Goal: Transaction & Acquisition: Purchase product/service

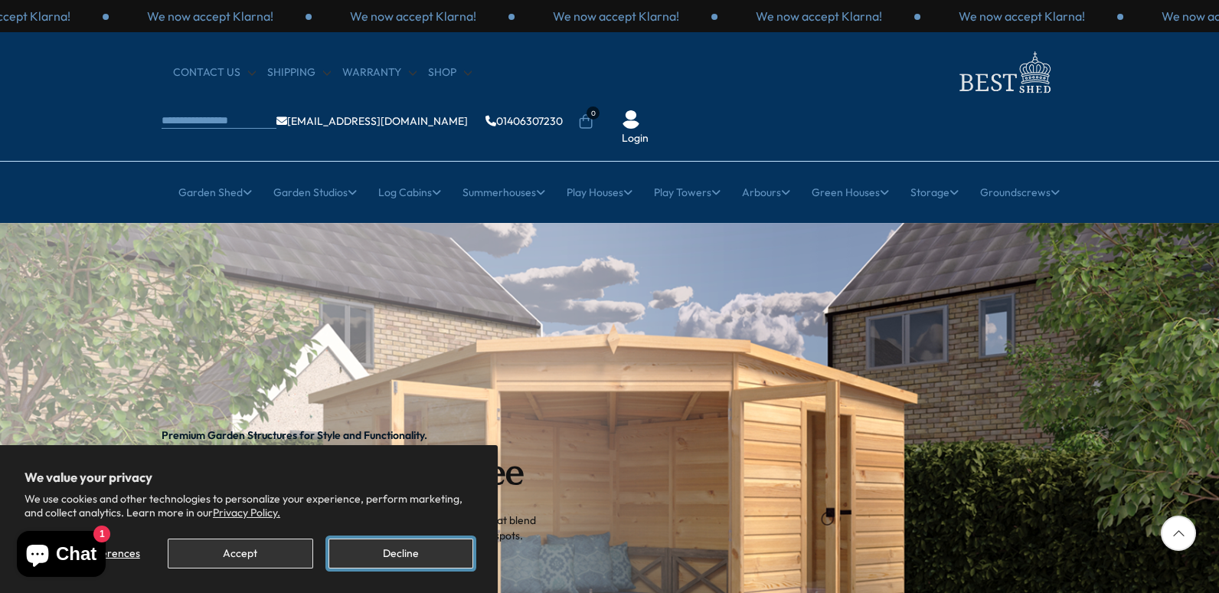
click at [370, 547] on button "Decline" at bounding box center [400, 553] width 145 height 30
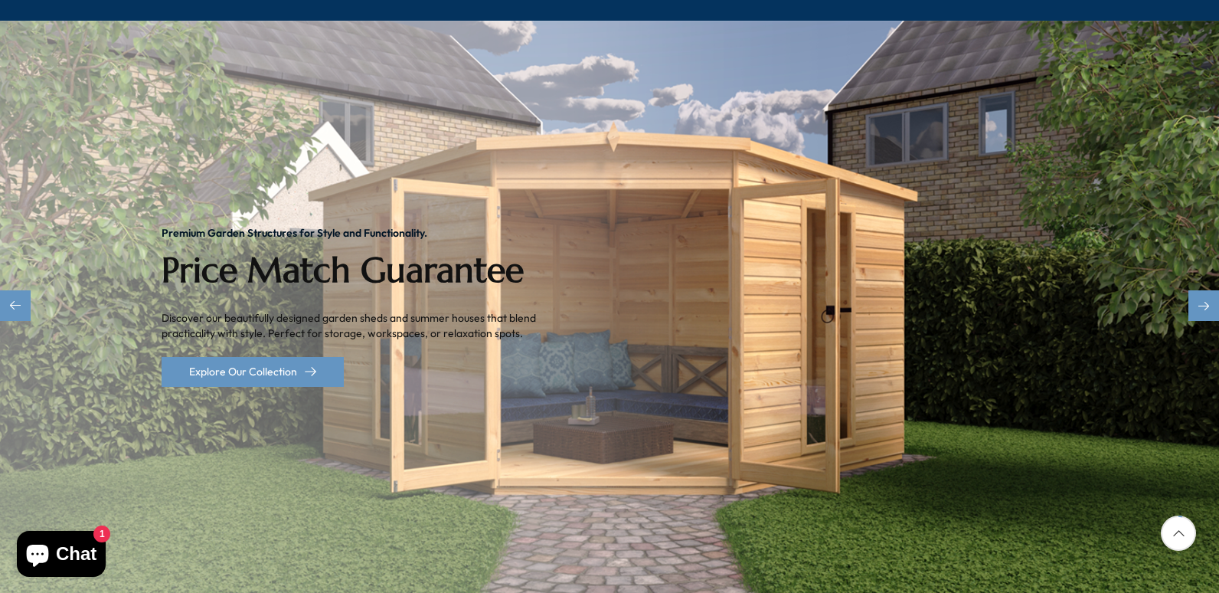
scroll to position [230, 0]
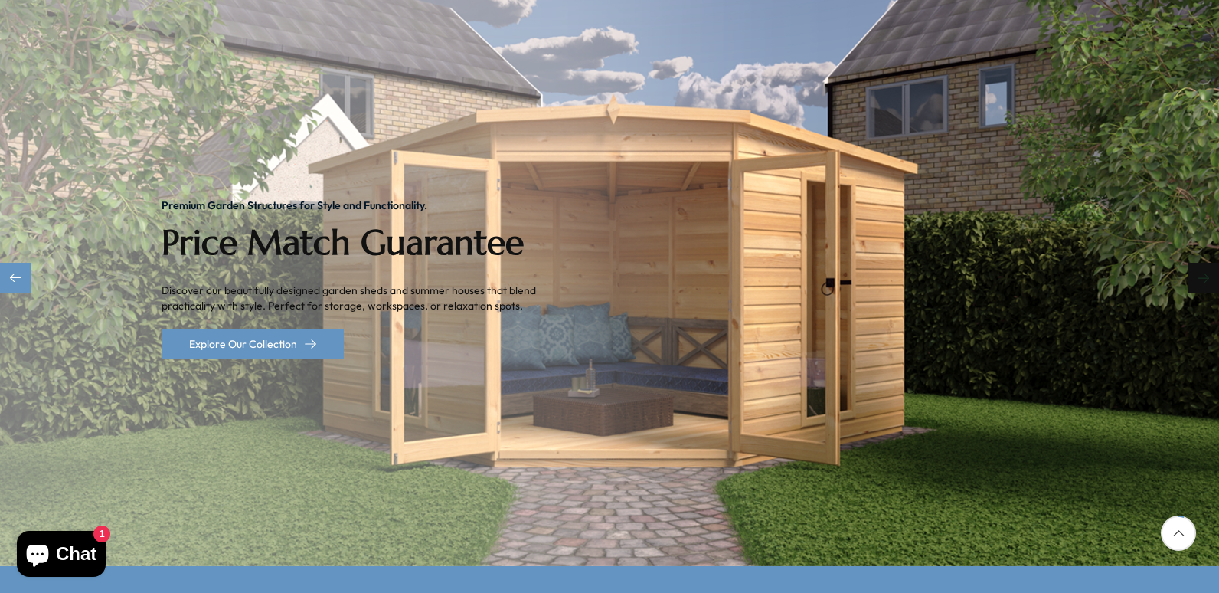
click at [1202, 263] on div "Next slide" at bounding box center [1203, 278] width 31 height 31
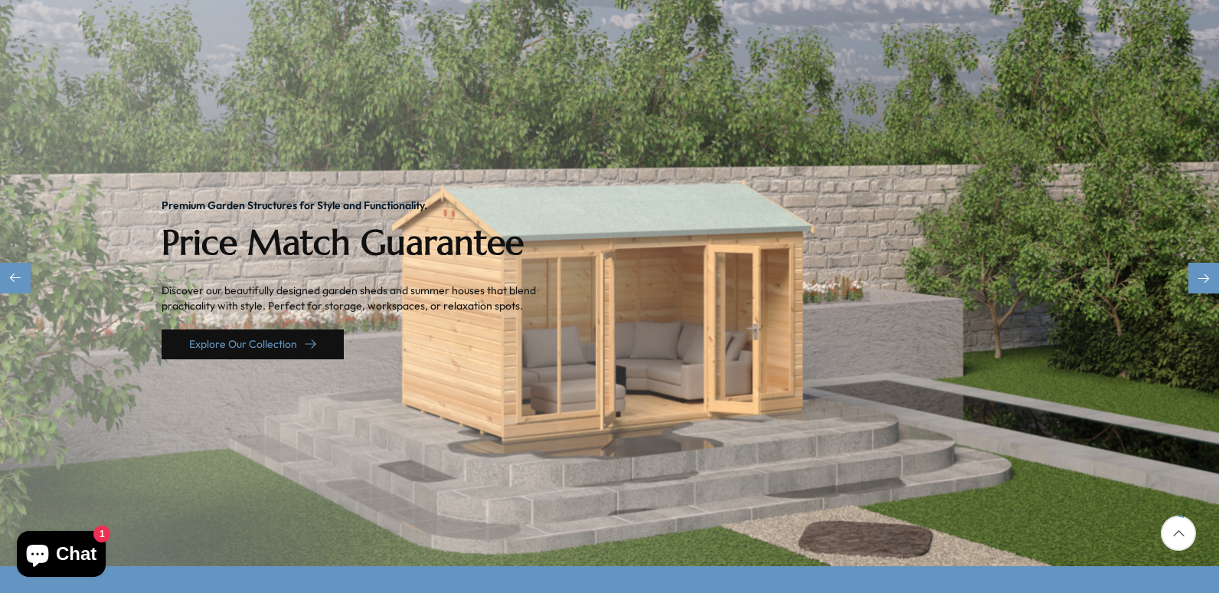
click at [247, 329] on link "Explore Our Collection" at bounding box center [253, 344] width 182 height 30
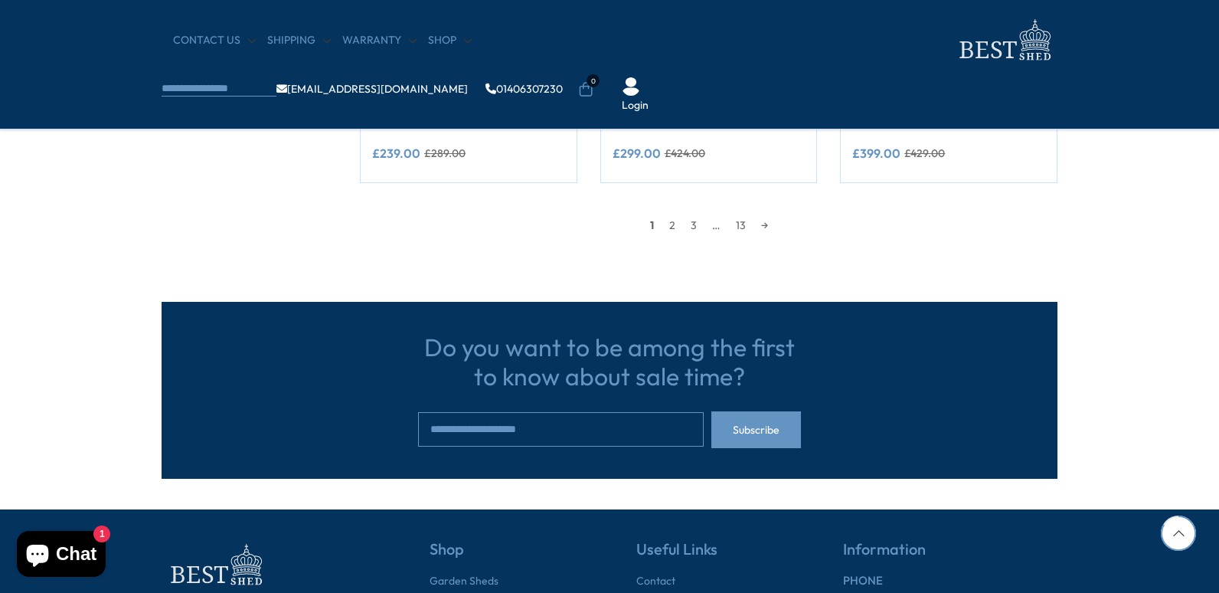
scroll to position [1378, 0]
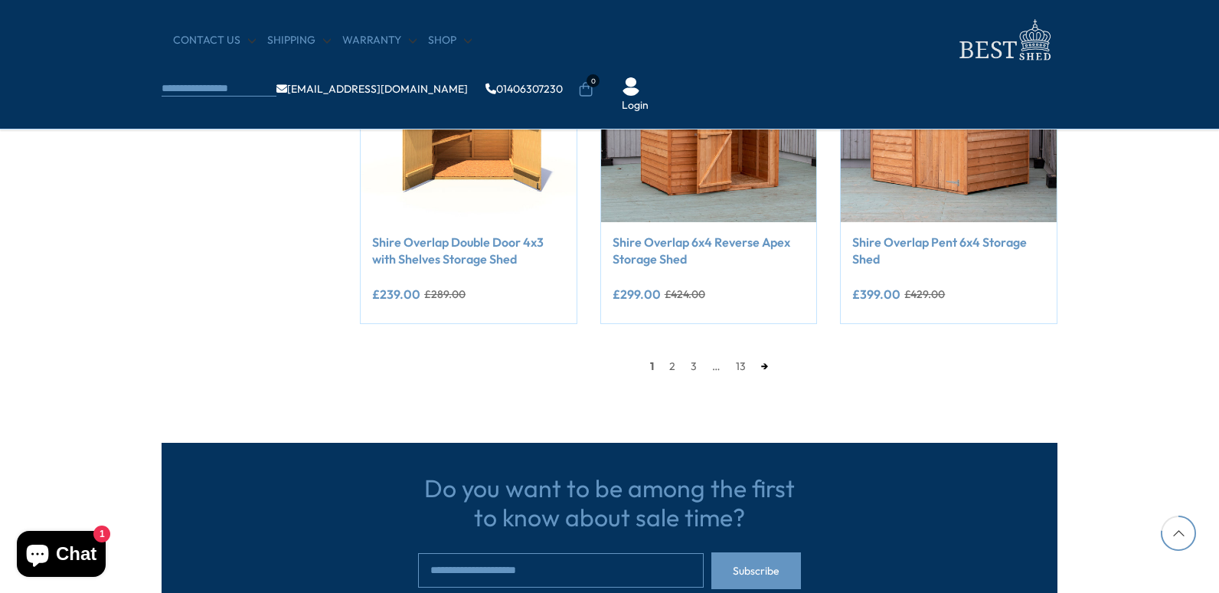
click at [766, 367] on link "→" at bounding box center [764, 365] width 22 height 23
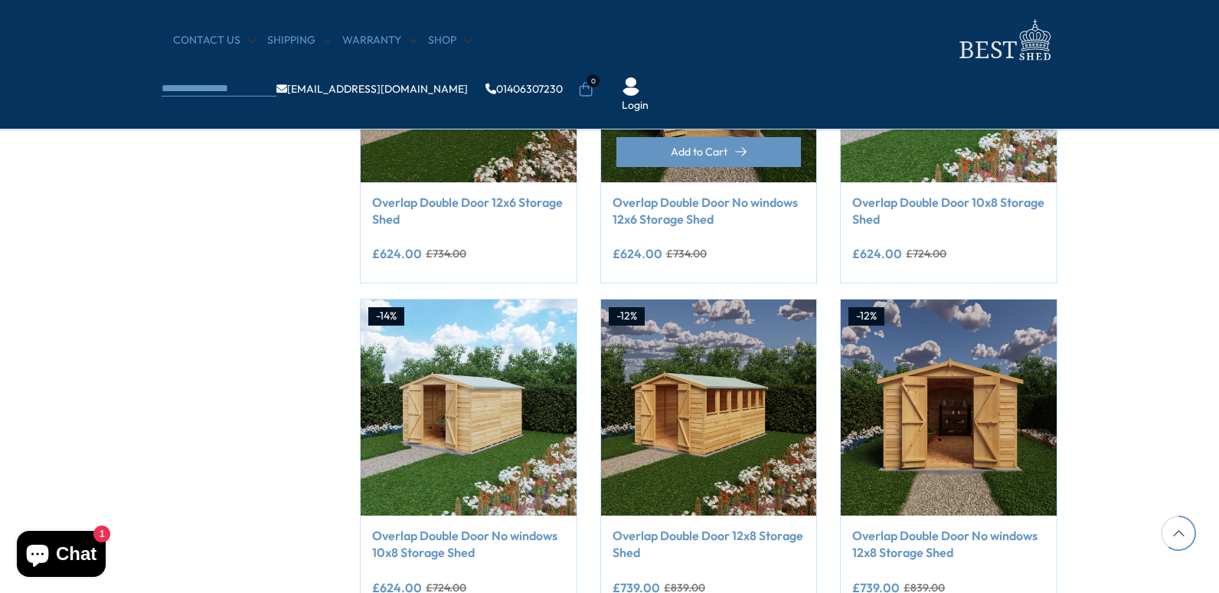
scroll to position [1057, 0]
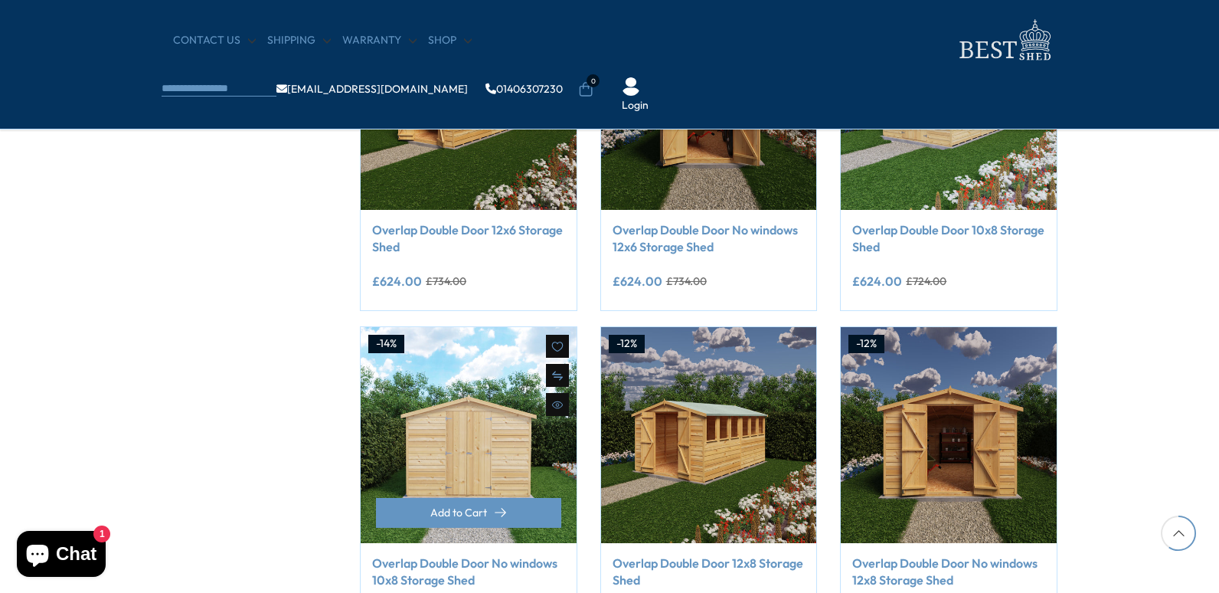
click at [439, 460] on img at bounding box center [469, 435] width 216 height 216
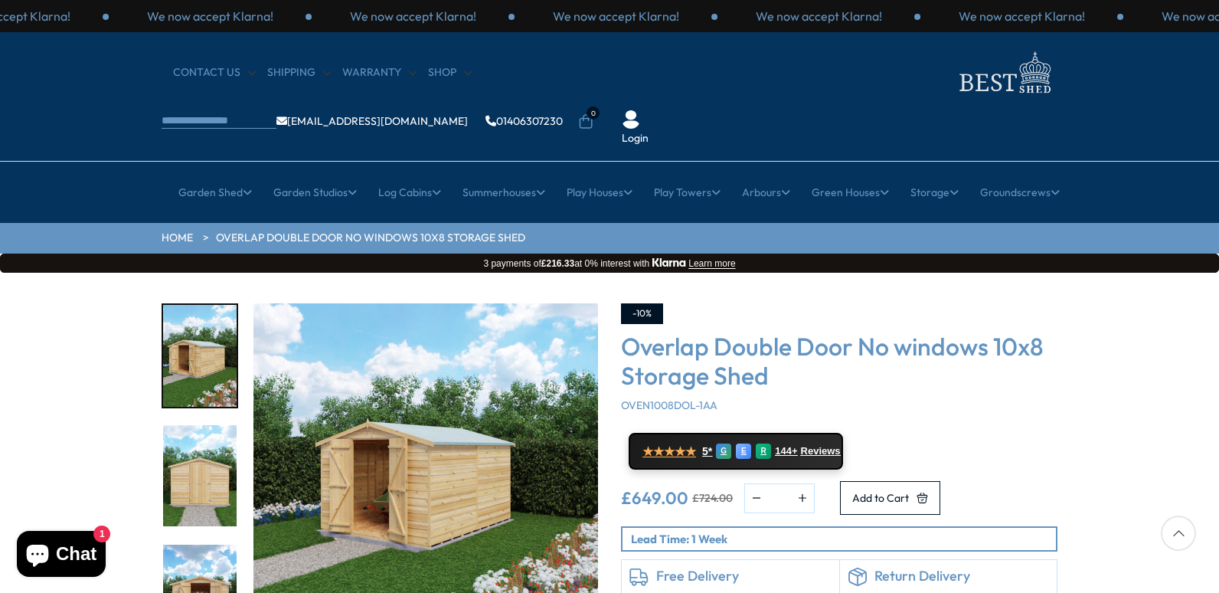
click at [194, 438] on img "2 / 20" at bounding box center [199, 476] width 73 height 102
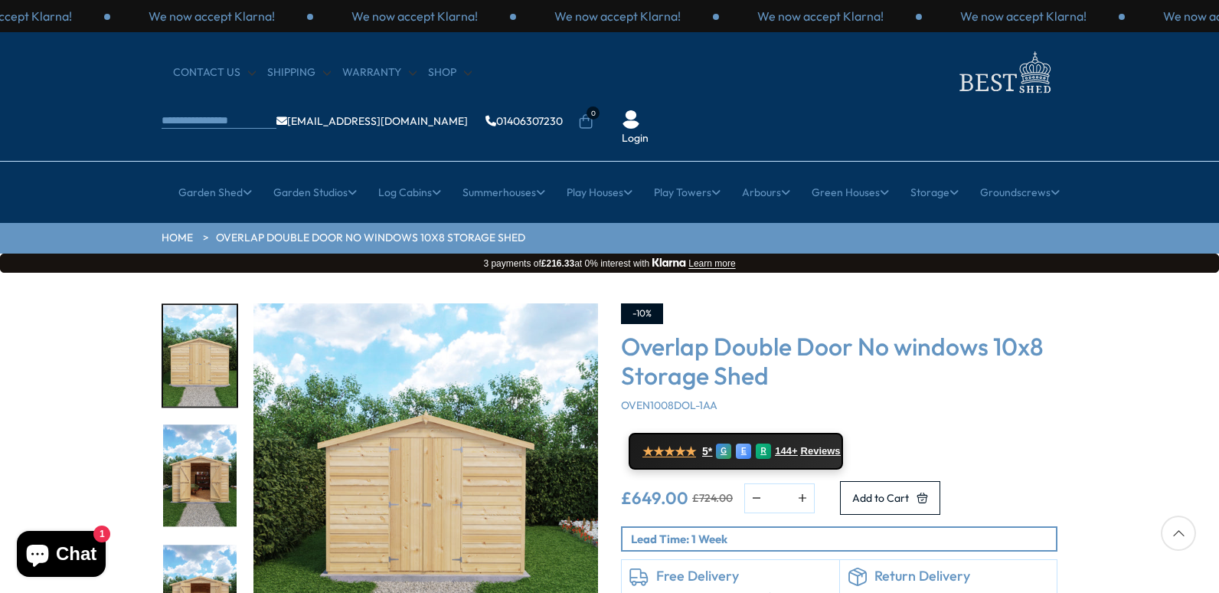
click at [205, 544] on img "4 / 20" at bounding box center [199, 595] width 73 height 102
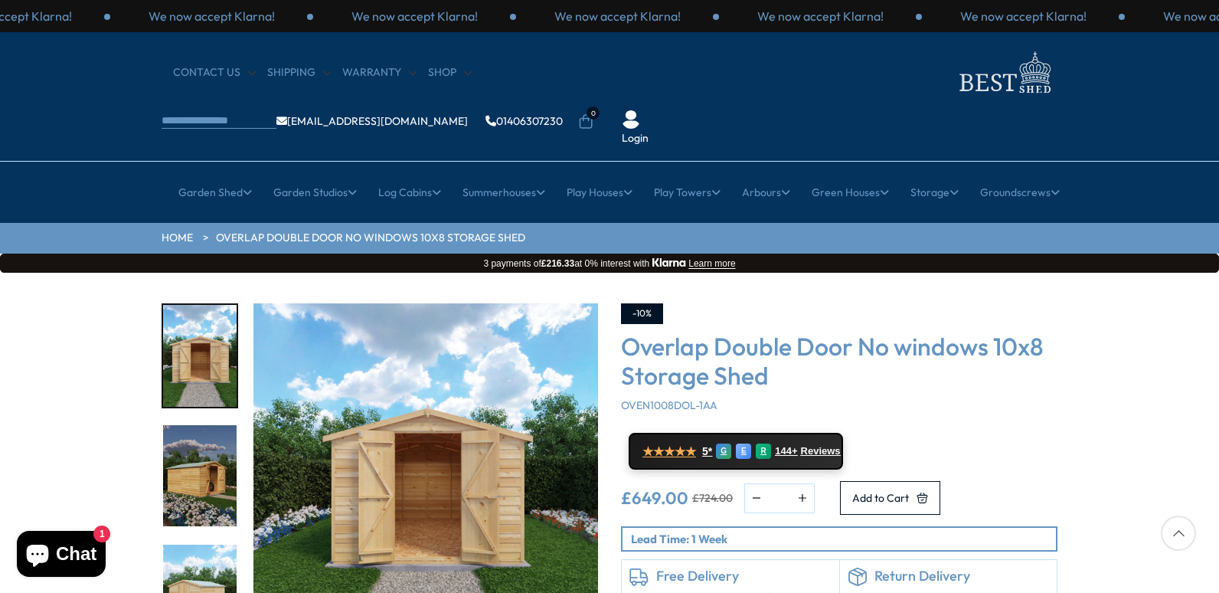
click at [199, 580] on img "6 / 20" at bounding box center [199, 595] width 73 height 102
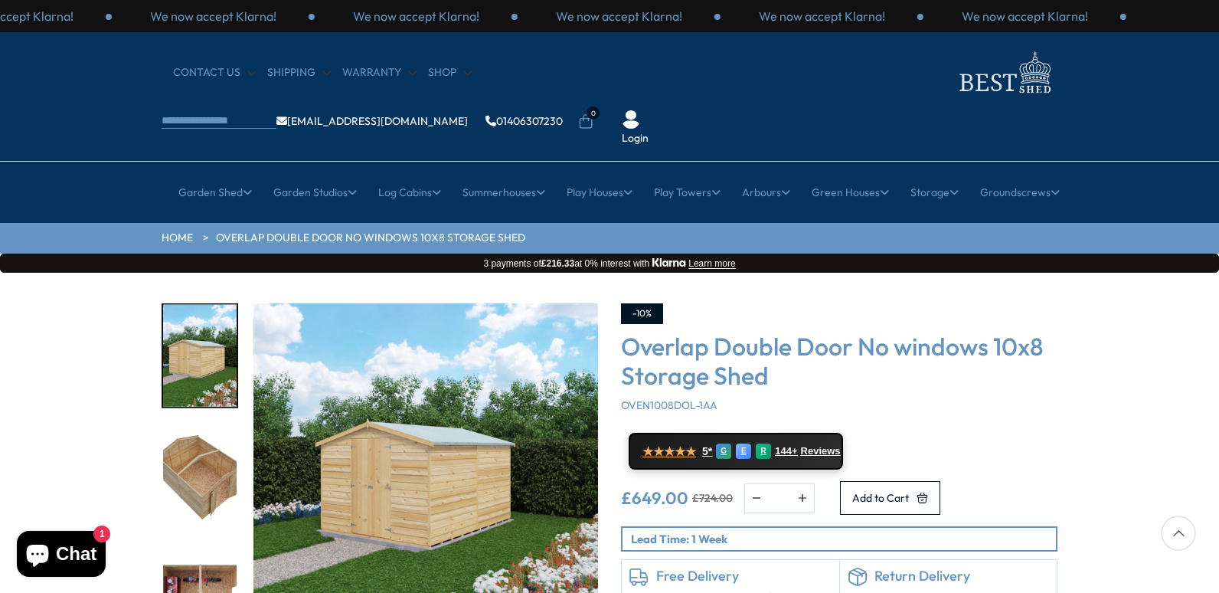
click at [199, 563] on img "8 / 20" at bounding box center [199, 595] width 73 height 102
